Goal: Check status

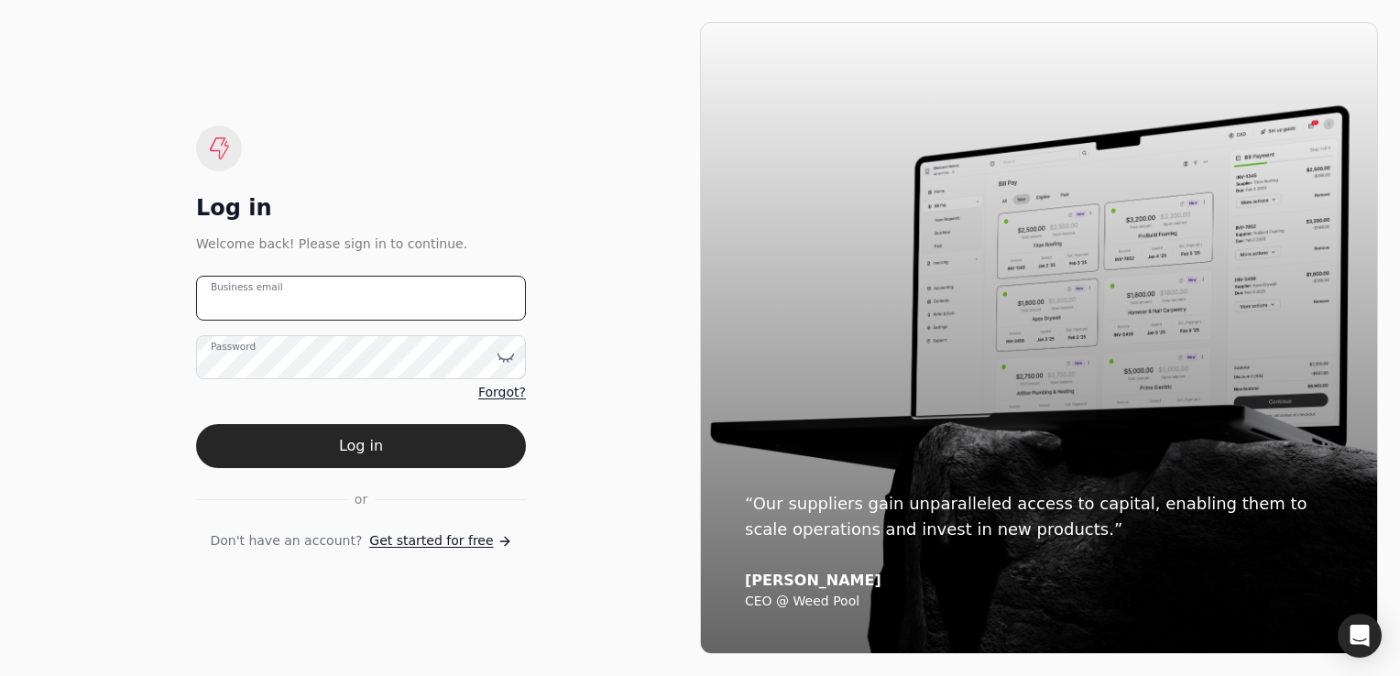
click at [300, 296] on email "Business email" at bounding box center [361, 298] width 330 height 45
type email "[PERSON_NAME][EMAIL_ADDRESS][DOMAIN_NAME]"
click at [436, 463] on button "Log in" at bounding box center [361, 446] width 330 height 44
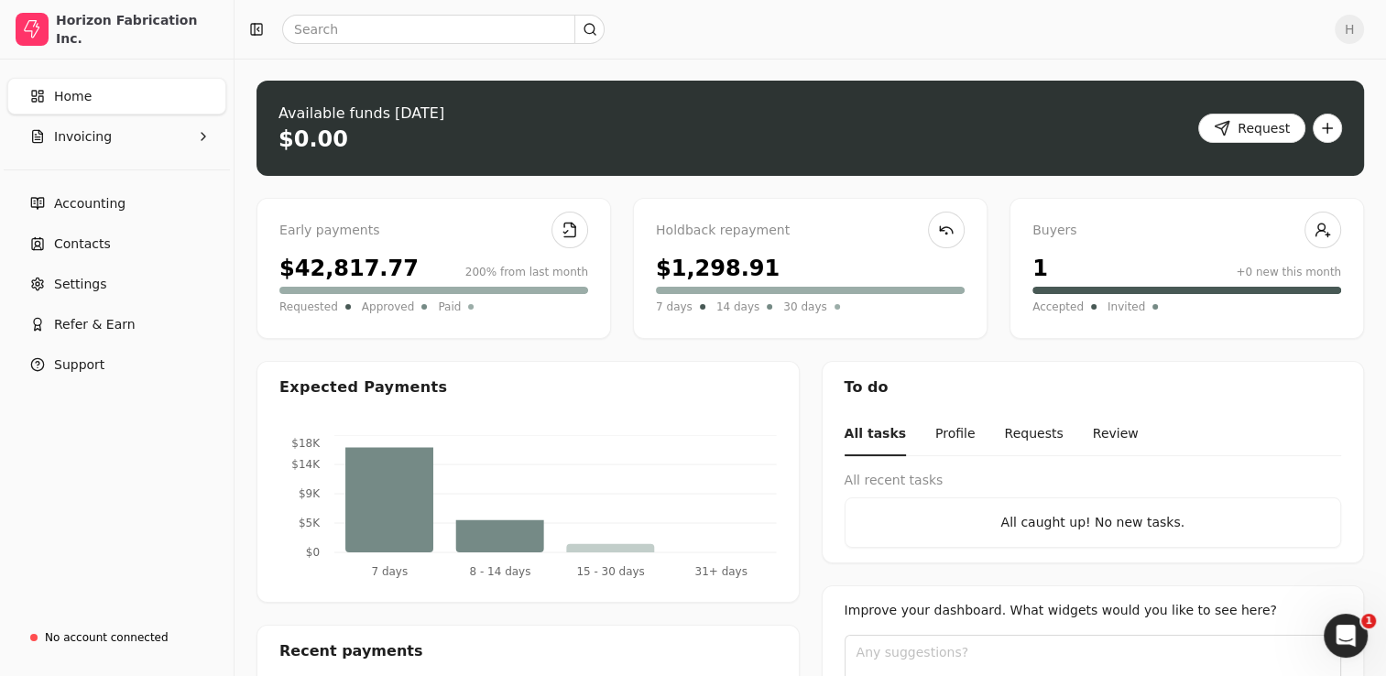
click at [705, 258] on div "$1,298.91" at bounding box center [718, 268] width 124 height 33
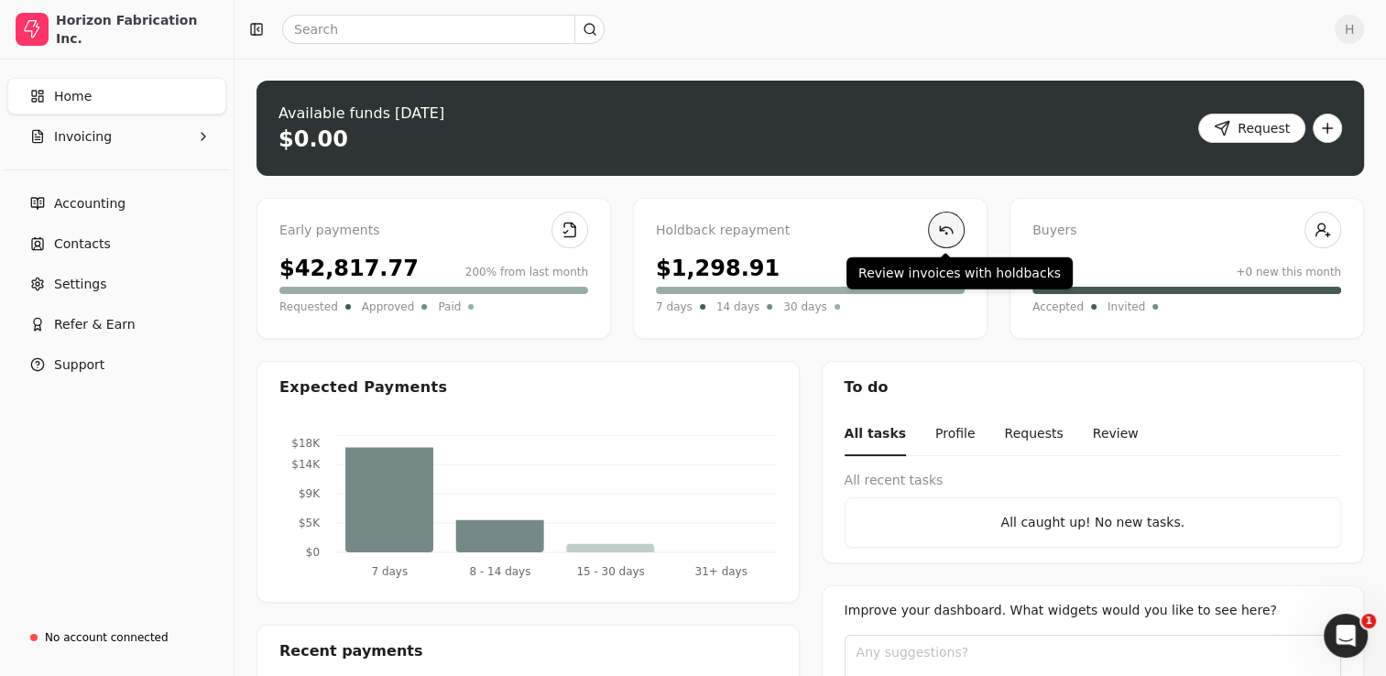
click at [946, 241] on link at bounding box center [946, 230] width 37 height 37
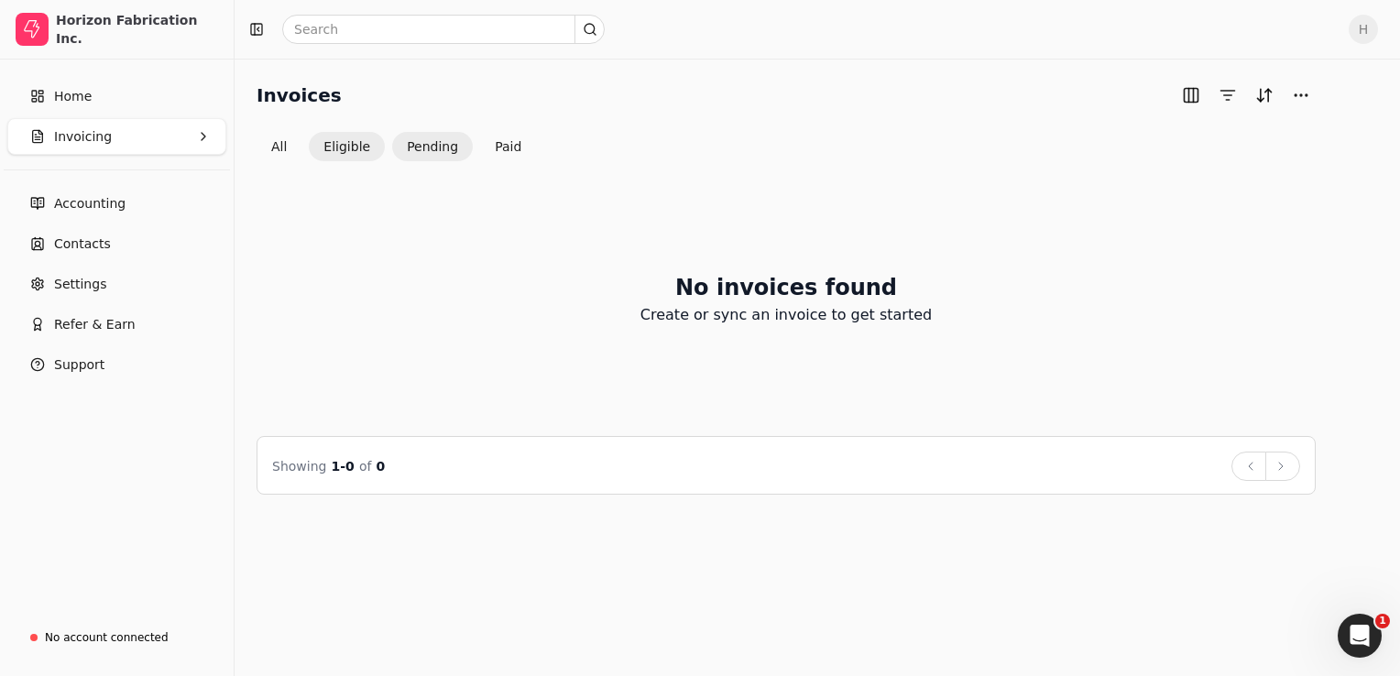
click at [363, 137] on button "Eligible" at bounding box center [347, 146] width 76 height 29
